Goal: Information Seeking & Learning: Learn about a topic

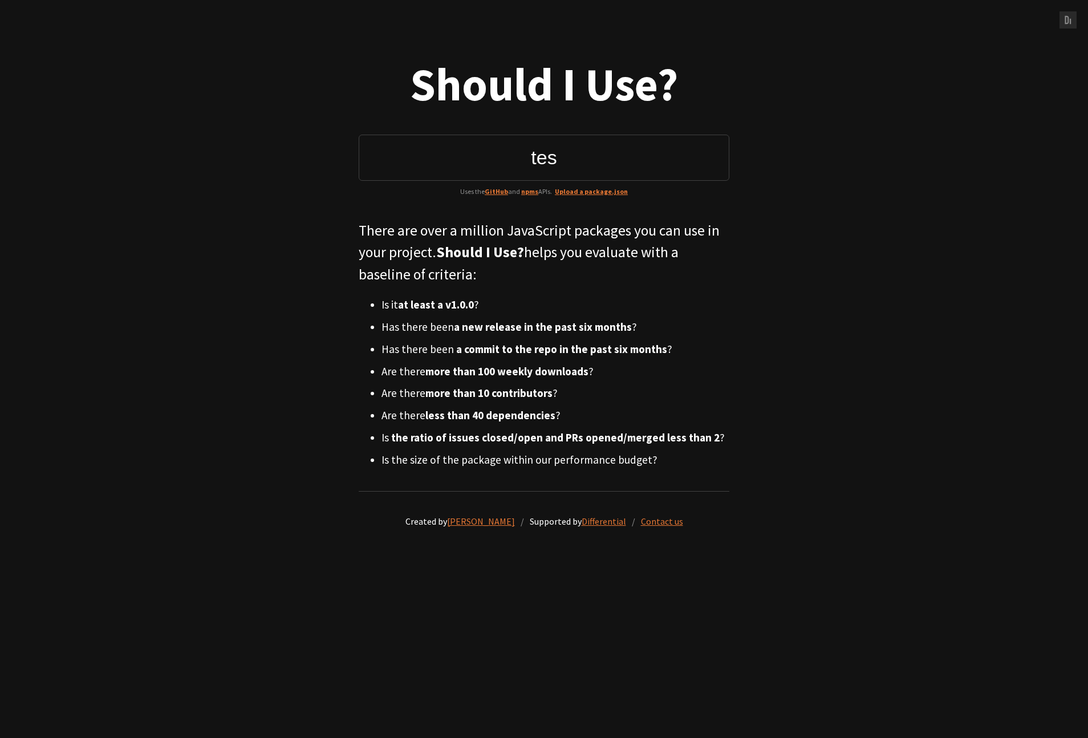
type input "test"
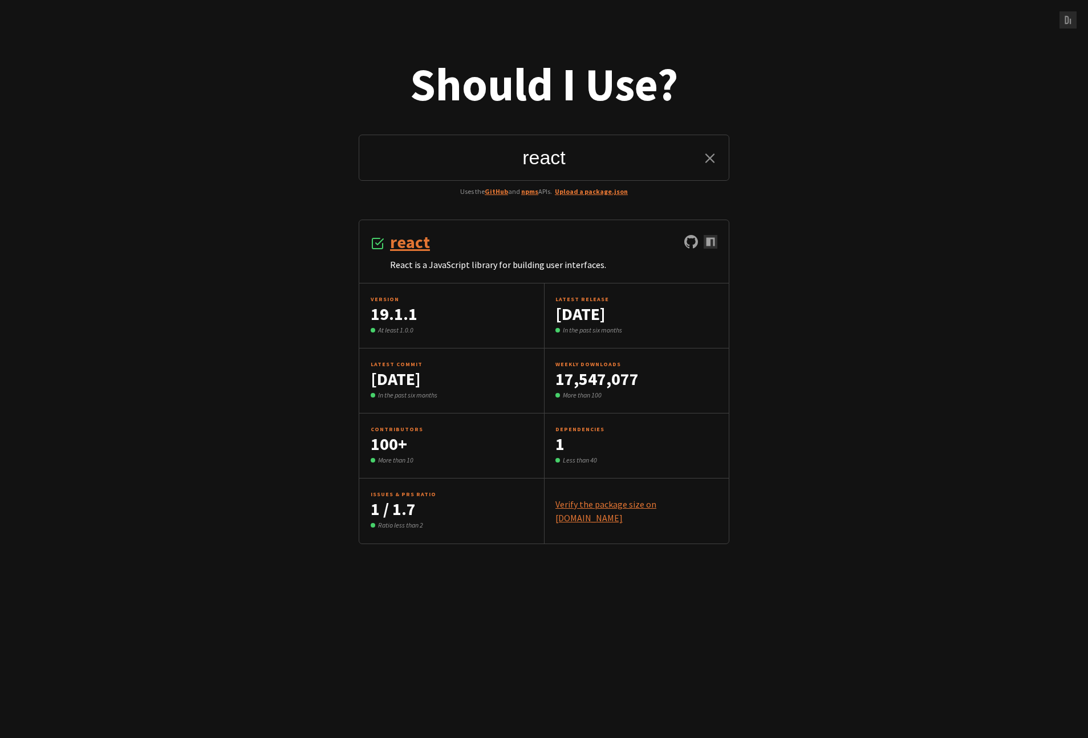
type input "react"
